Goal: Information Seeking & Learning: Learn about a topic

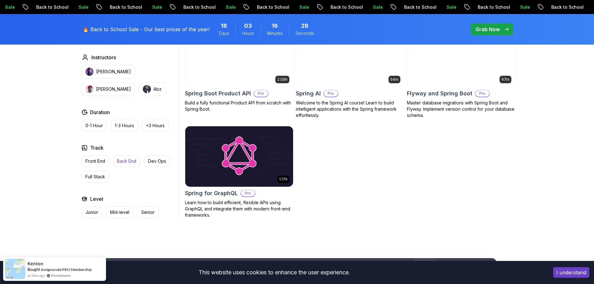
scroll to position [510, 0]
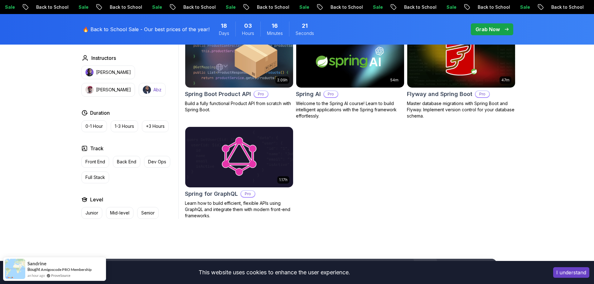
click at [153, 90] on p "Abz" at bounding box center [157, 90] width 8 height 6
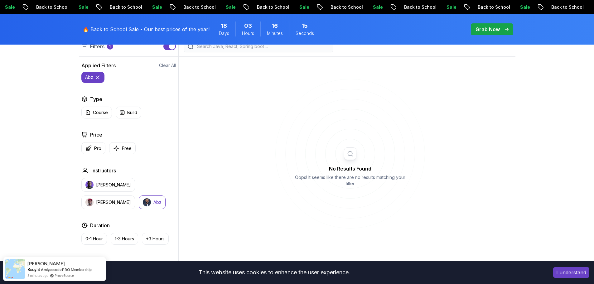
scroll to position [146, 0]
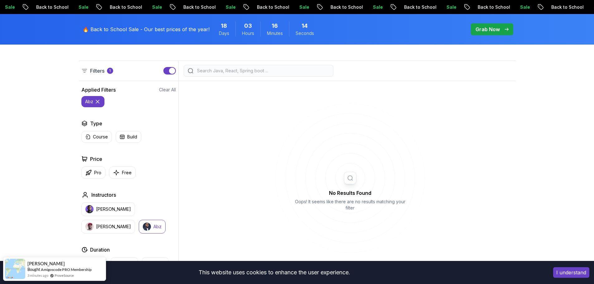
click at [99, 102] on icon at bounding box center [98, 102] width 6 height 6
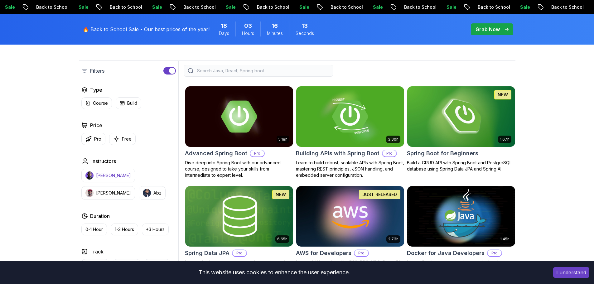
click at [106, 180] on button "[PERSON_NAME]" at bounding box center [108, 176] width 54 height 14
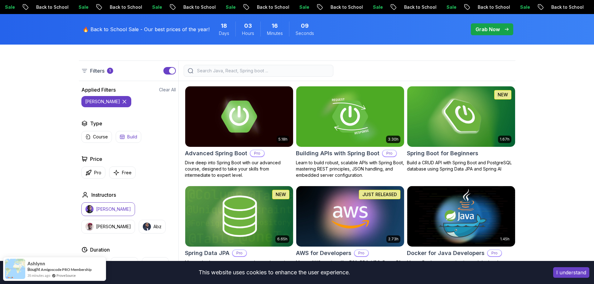
click at [131, 137] on p "Build" at bounding box center [132, 137] width 10 height 6
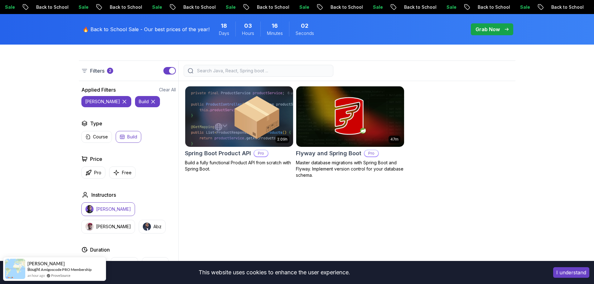
click at [214, 142] on img at bounding box center [238, 116] width 113 height 63
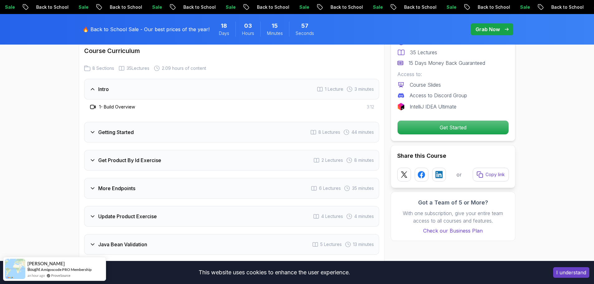
scroll to position [771, 0]
click at [228, 178] on div "More Endpoints 6 Lectures 35 minutes" at bounding box center [231, 188] width 295 height 21
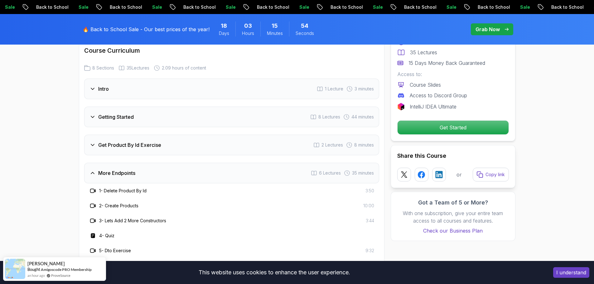
click at [228, 183] on div "1 - Delete Product By Id 3:50" at bounding box center [231, 190] width 295 height 15
click at [231, 171] on div "More Endpoints 6 Lectures 35 minutes" at bounding box center [231, 173] width 295 height 21
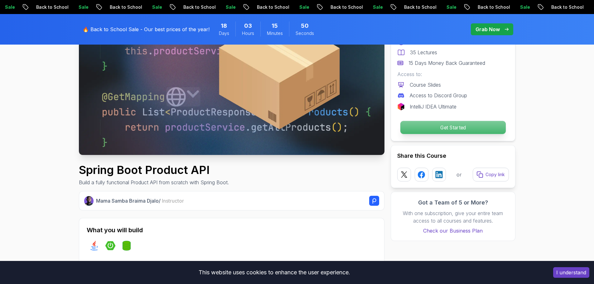
scroll to position [0, 0]
